Goal: Task Accomplishment & Management: Use online tool/utility

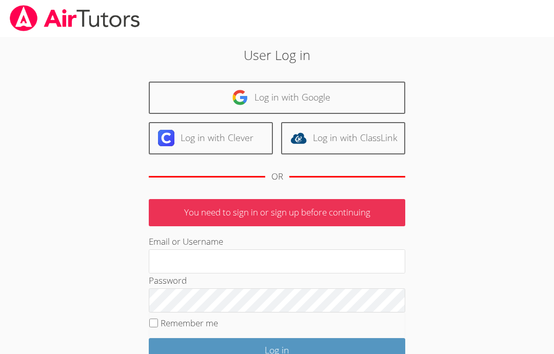
scroll to position [62, 0]
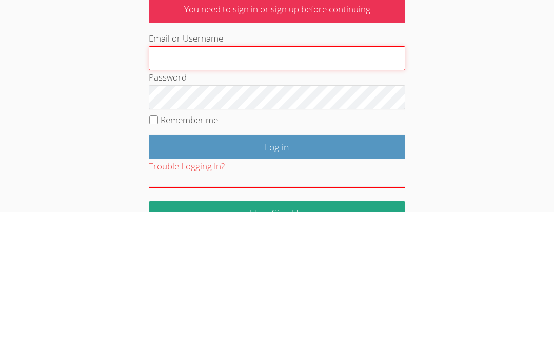
type input "[EMAIL_ADDRESS][DOMAIN_NAME]"
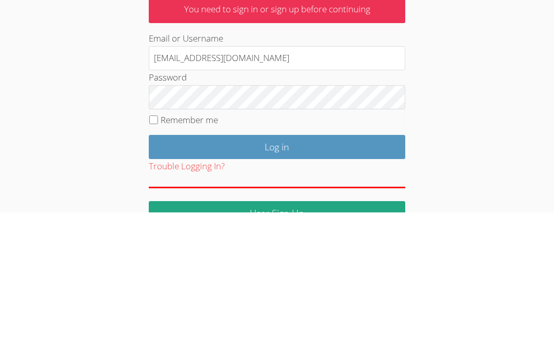
scroll to position [87, 0]
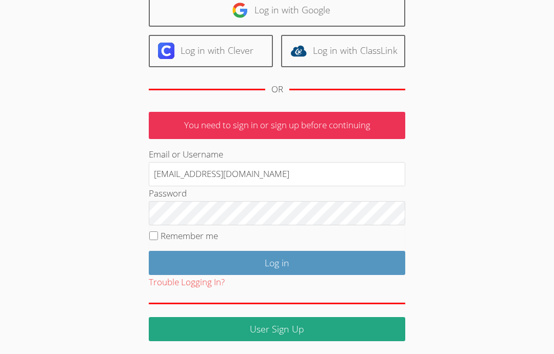
click at [273, 253] on input "Log in" at bounding box center [277, 263] width 257 height 24
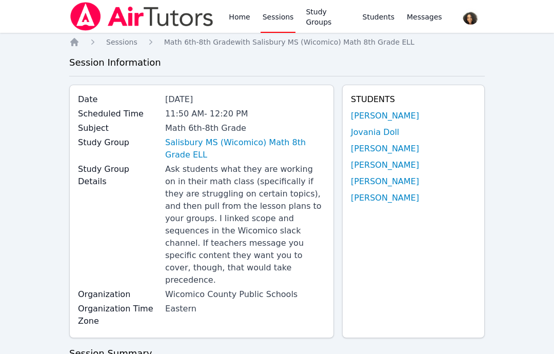
click at [241, 16] on link "Home" at bounding box center [239, 16] width 25 height 33
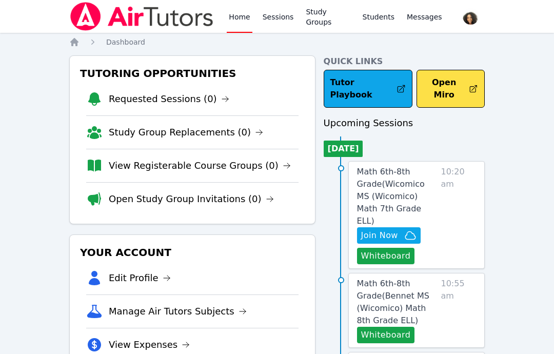
click at [450, 70] on button "Open Miro" at bounding box center [451, 89] width 68 height 38
click at [461, 73] on button "Open Miro" at bounding box center [451, 89] width 68 height 38
